Goal: Navigation & Orientation: Find specific page/section

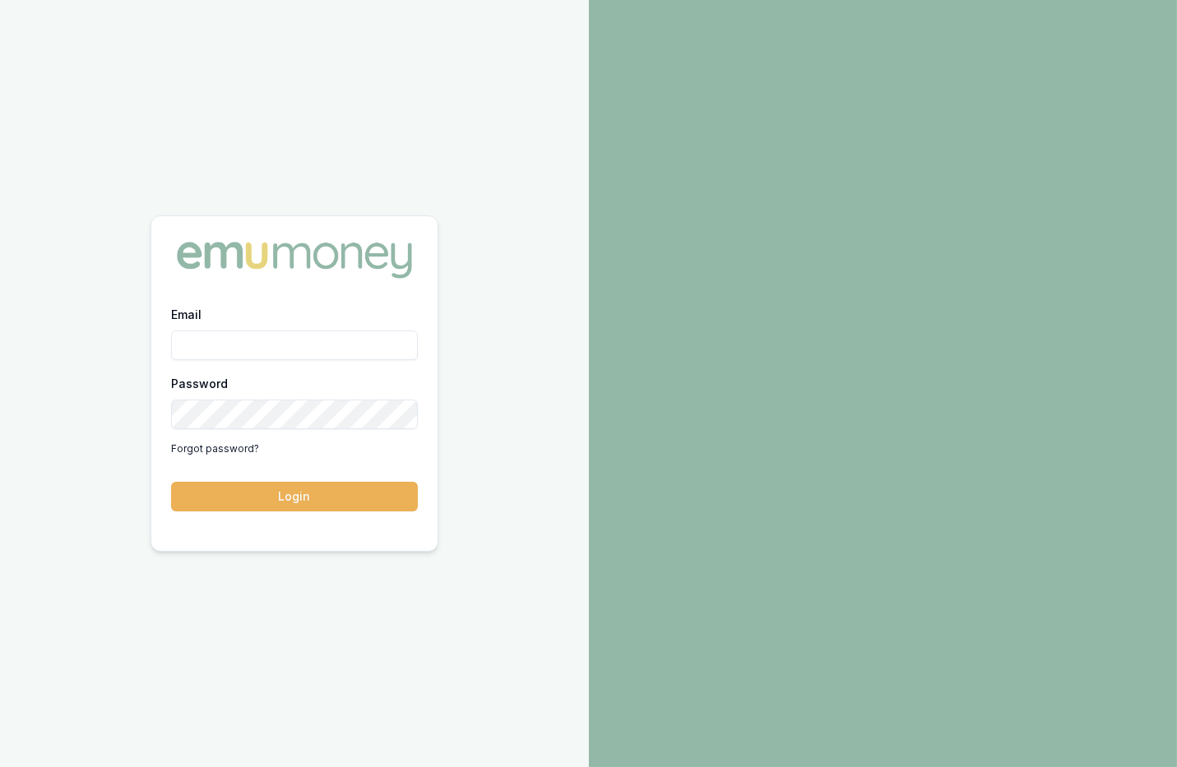
click at [246, 350] on input "Email" at bounding box center [294, 346] width 247 height 30
type input "m@emumoney.com.au"
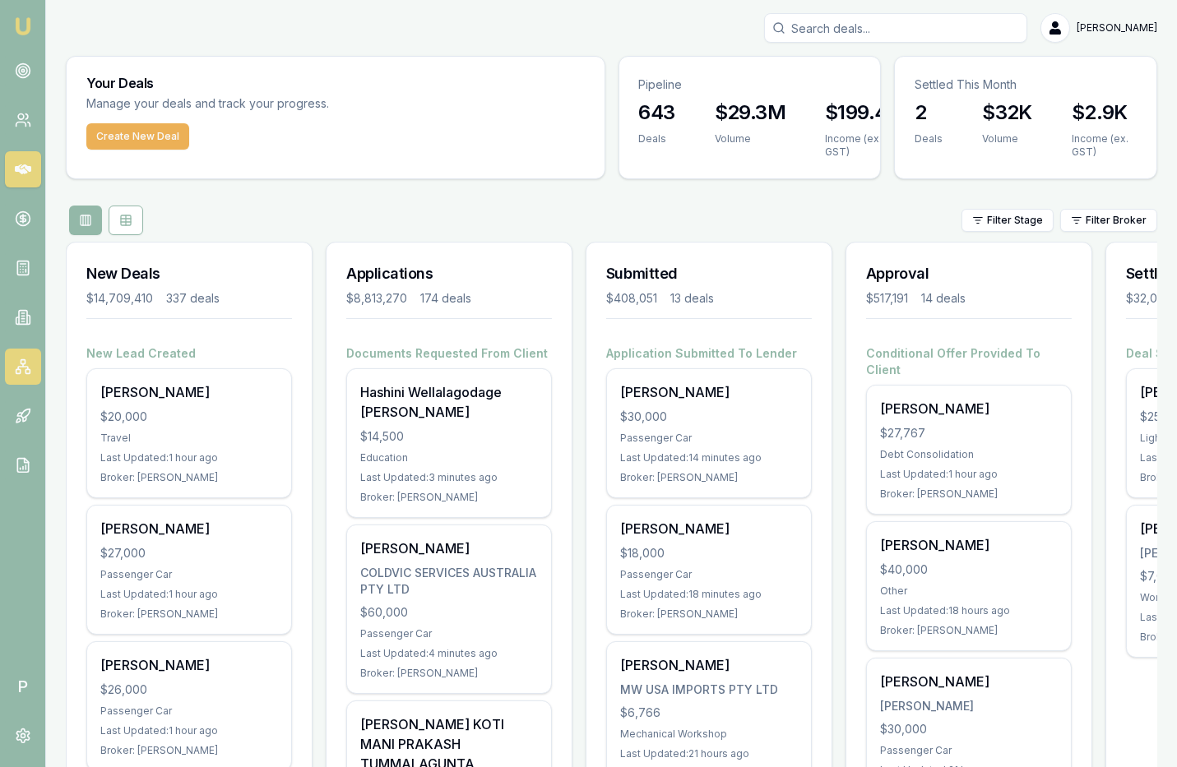
click at [13, 371] on link at bounding box center [23, 367] width 36 height 36
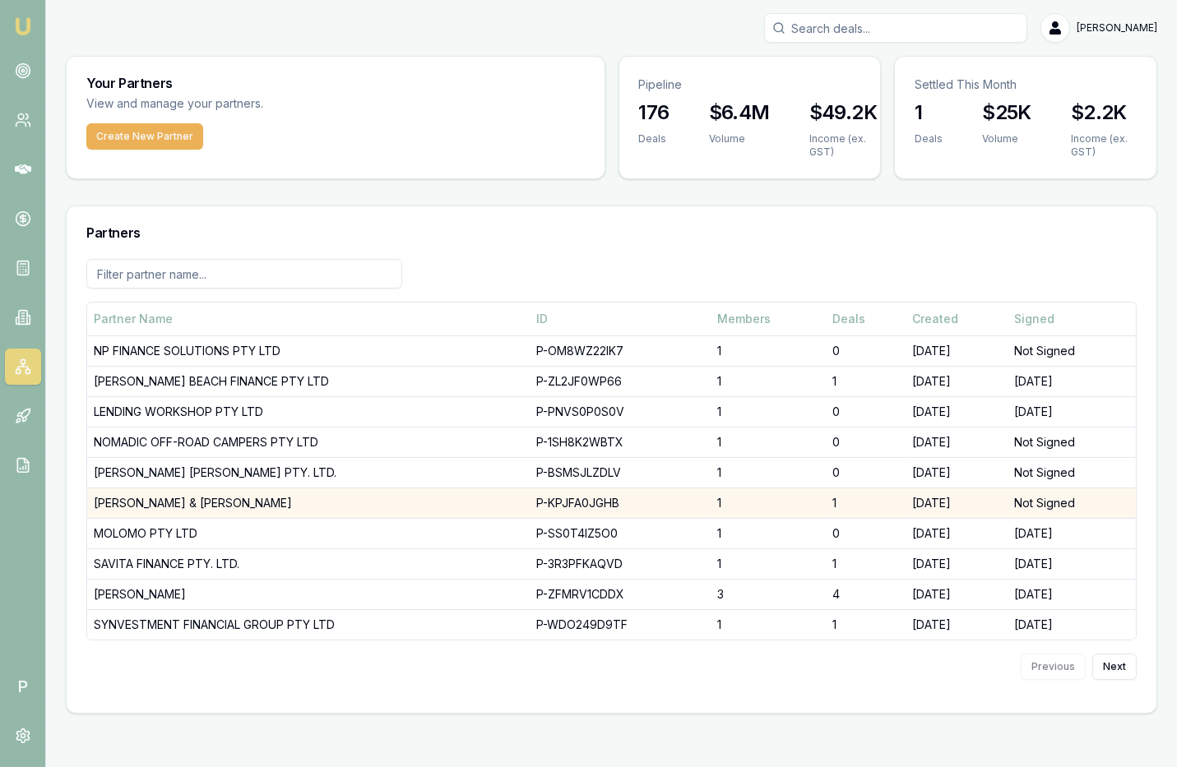
click at [187, 497] on td "[PERSON_NAME] & [PERSON_NAME]" at bounding box center [308, 503] width 442 height 30
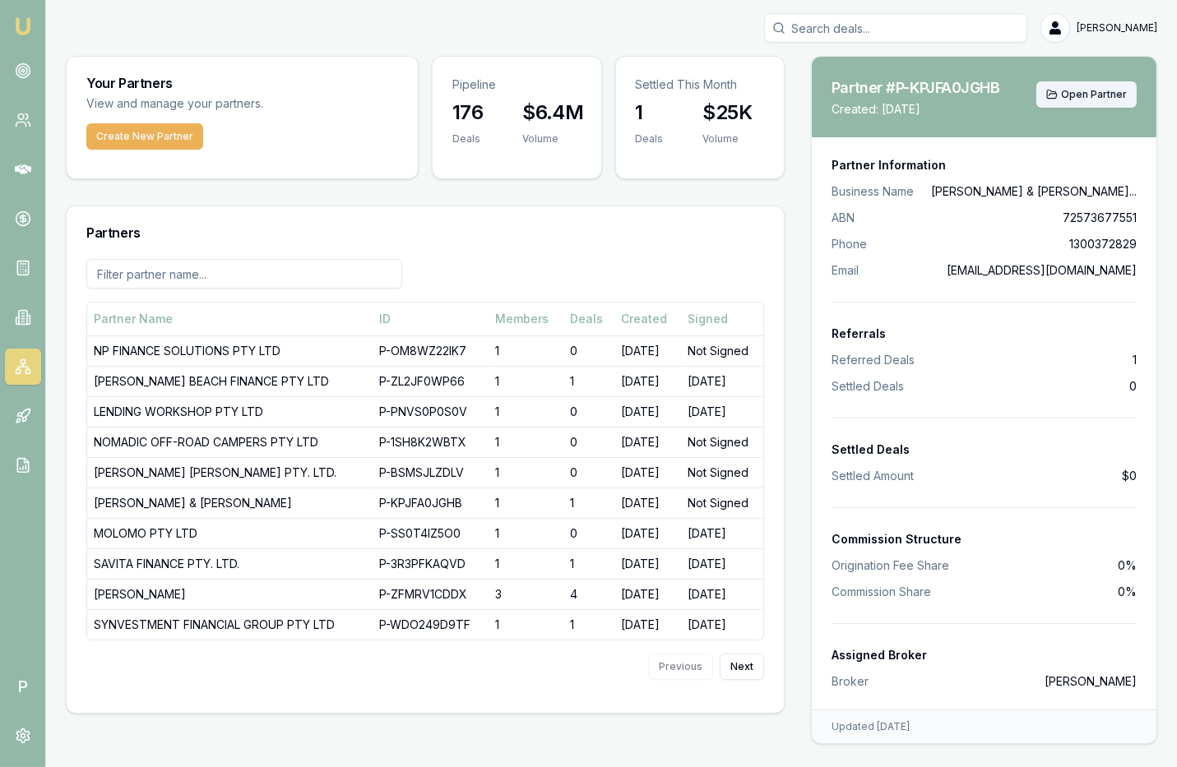
click at [1095, 104] on button "Open Partner" at bounding box center [1086, 94] width 100 height 26
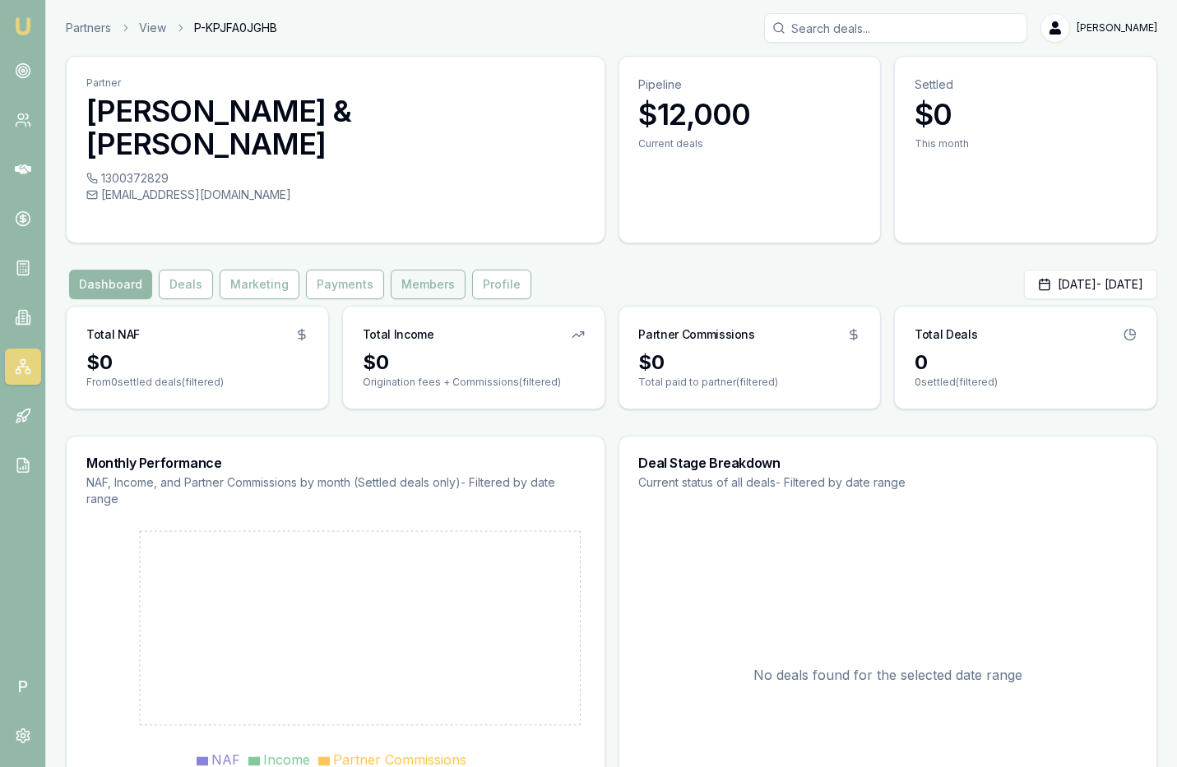
click at [420, 270] on button "Members" at bounding box center [428, 285] width 75 height 30
